Goal: Transaction & Acquisition: Purchase product/service

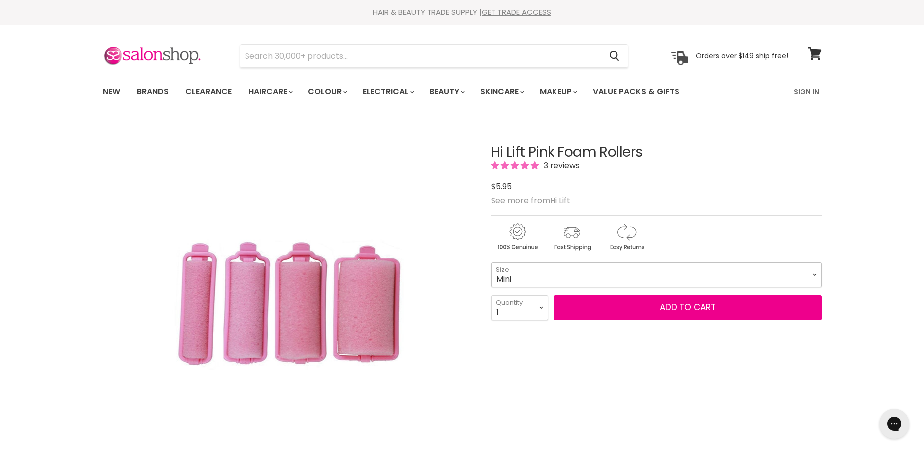
click at [812, 274] on select "Mini Small Medium Large" at bounding box center [656, 274] width 331 height 25
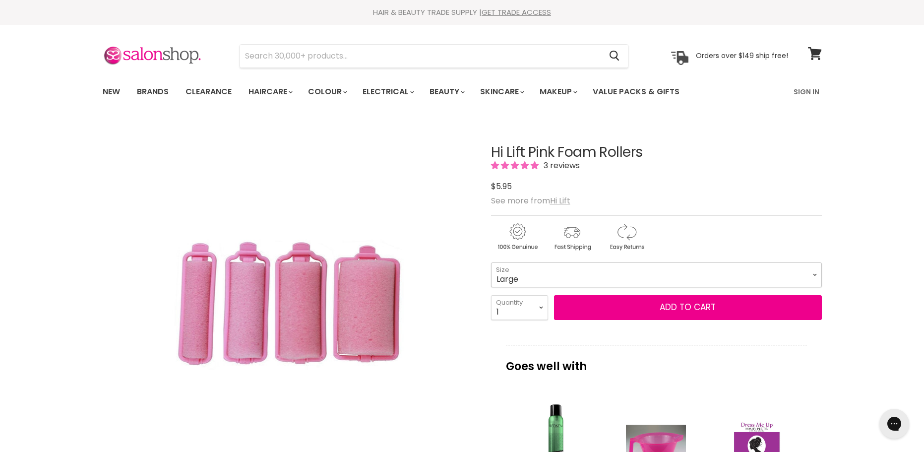
click at [491, 262] on select "Mini Small Medium Large" at bounding box center [656, 274] width 331 height 25
select select "Large"
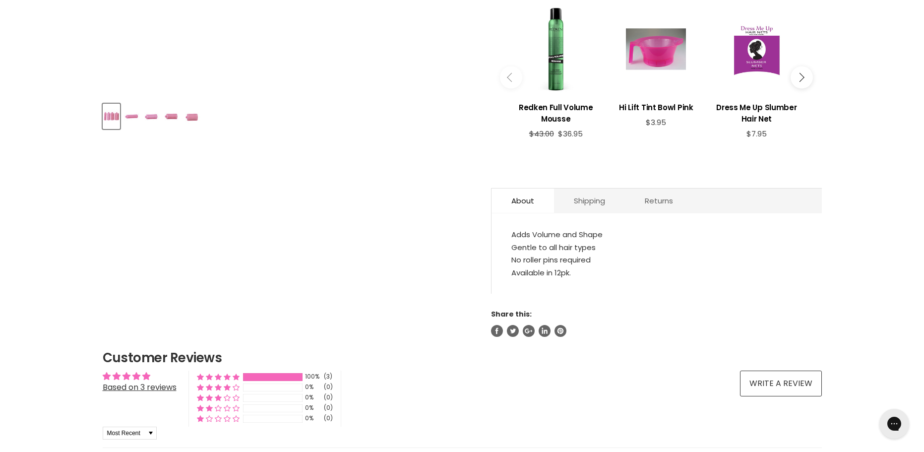
scroll to position [397, 0]
click at [597, 195] on link "Shipping" at bounding box center [589, 200] width 71 height 24
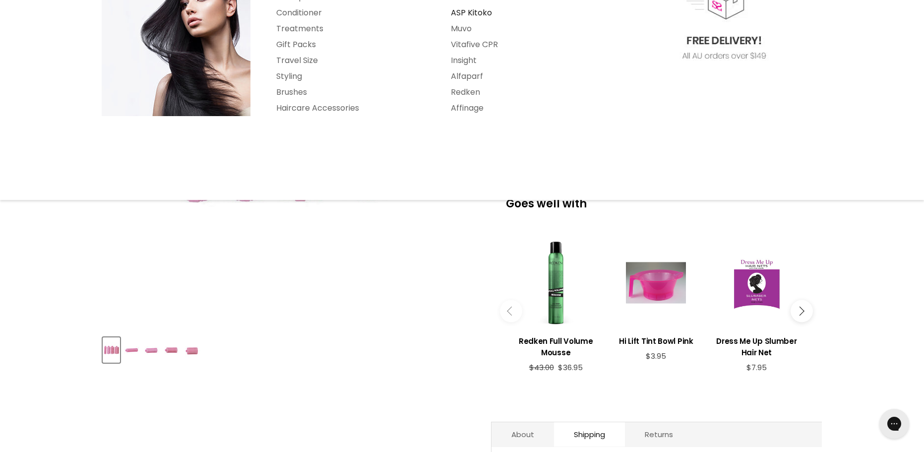
scroll to position [298, 0]
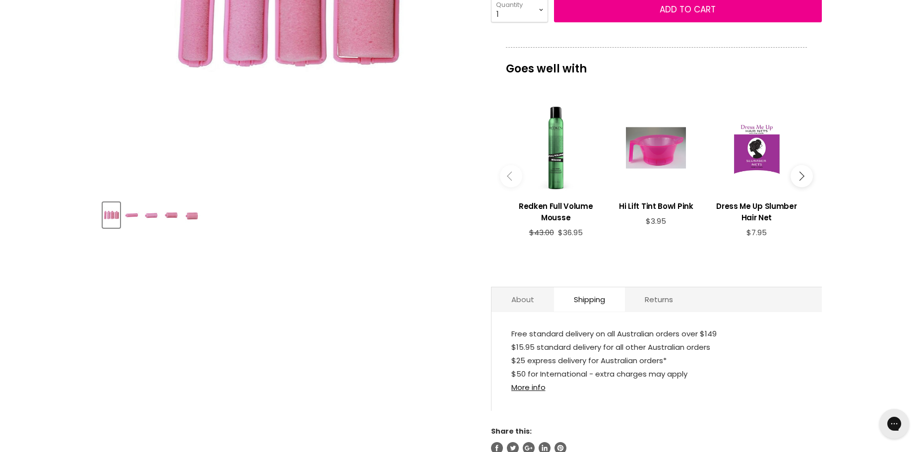
click at [516, 300] on link "About" at bounding box center [522, 299] width 62 height 24
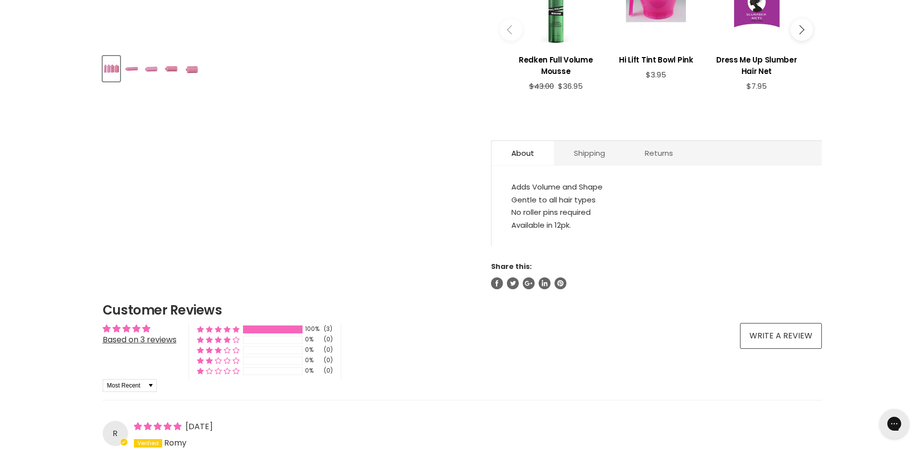
scroll to position [446, 0]
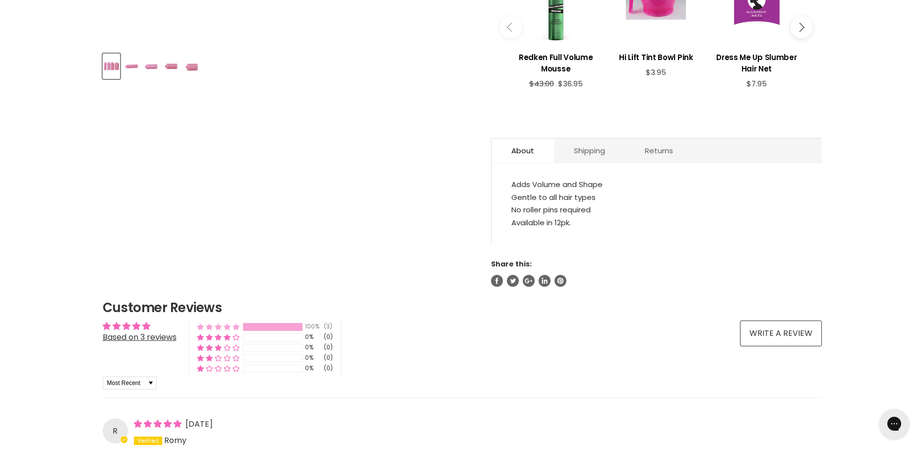
click at [267, 329] on div "Main content" at bounding box center [273, 327] width 60 height 8
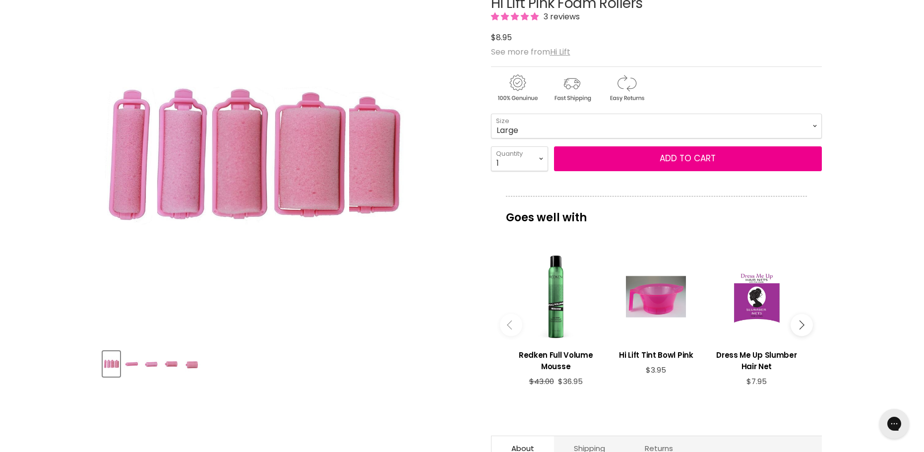
scroll to position [0, 0]
